Goal: Task Accomplishment & Management: Complete application form

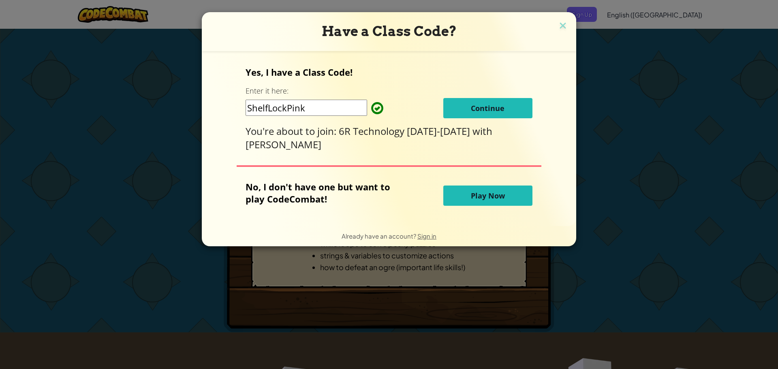
click at [466, 106] on button "Continue" at bounding box center [488, 108] width 89 height 20
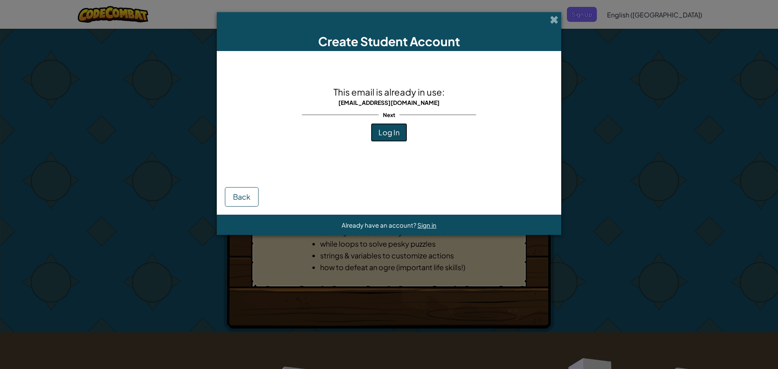
click at [390, 131] on span "Log In" at bounding box center [389, 132] width 21 height 9
